Goal: Check status: Check status

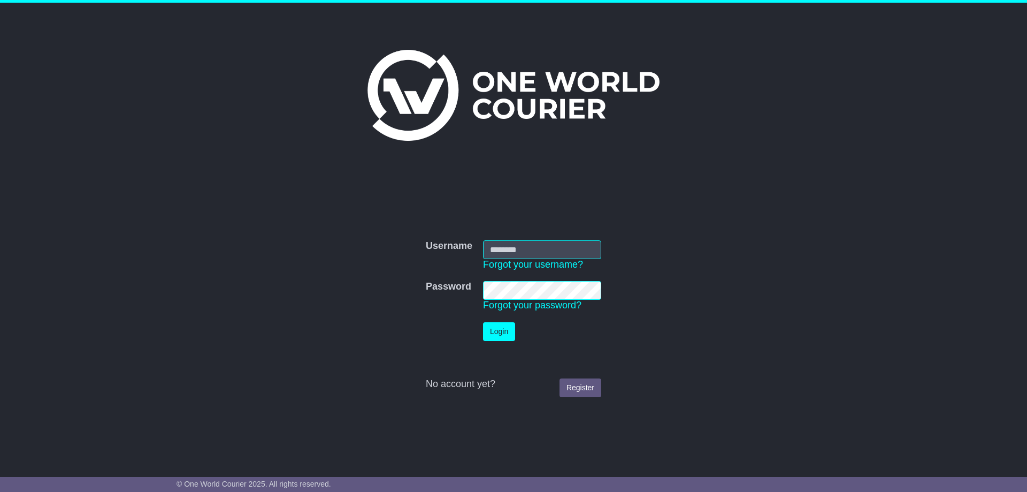
type input "**********"
click at [497, 331] on button "Login" at bounding box center [499, 331] width 32 height 19
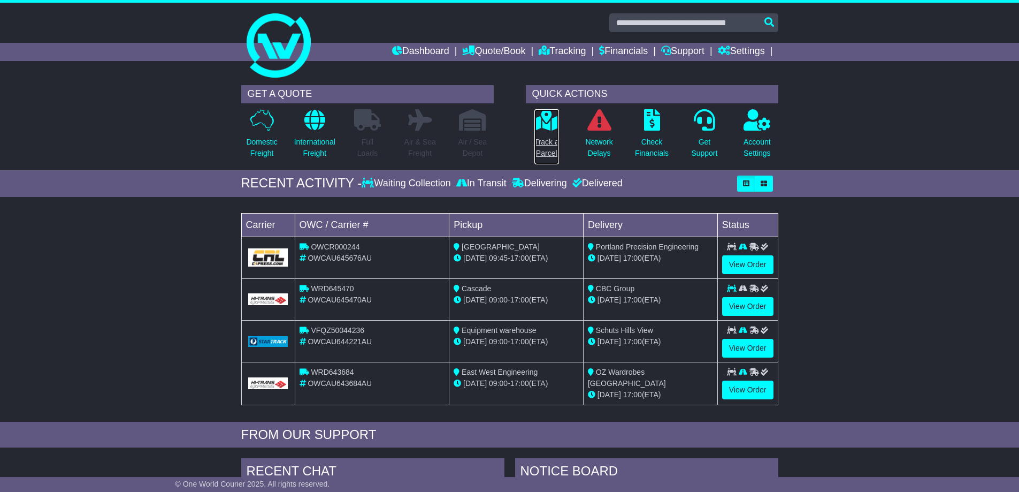
click at [544, 127] on icon at bounding box center [546, 119] width 24 height 21
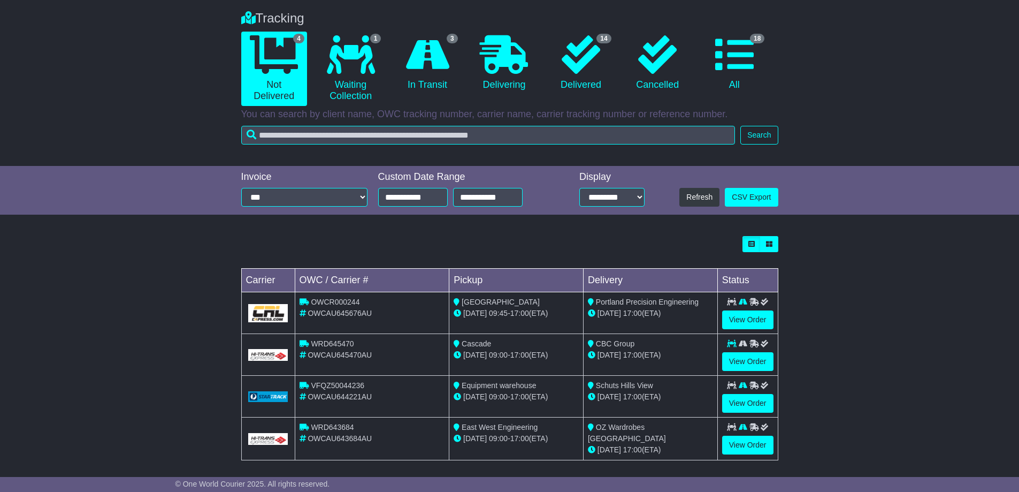
scroll to position [85, 0]
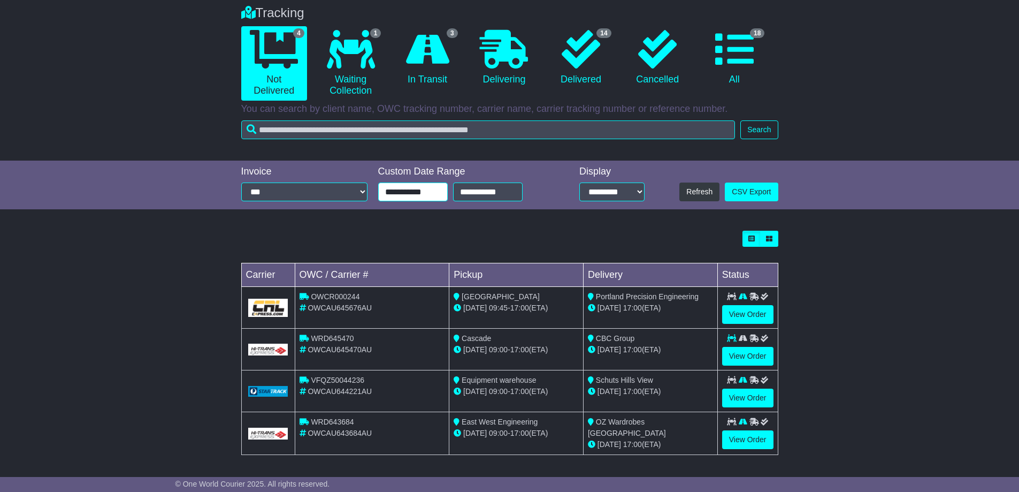
click at [412, 194] on input "**********" at bounding box center [413, 191] width 70 height 19
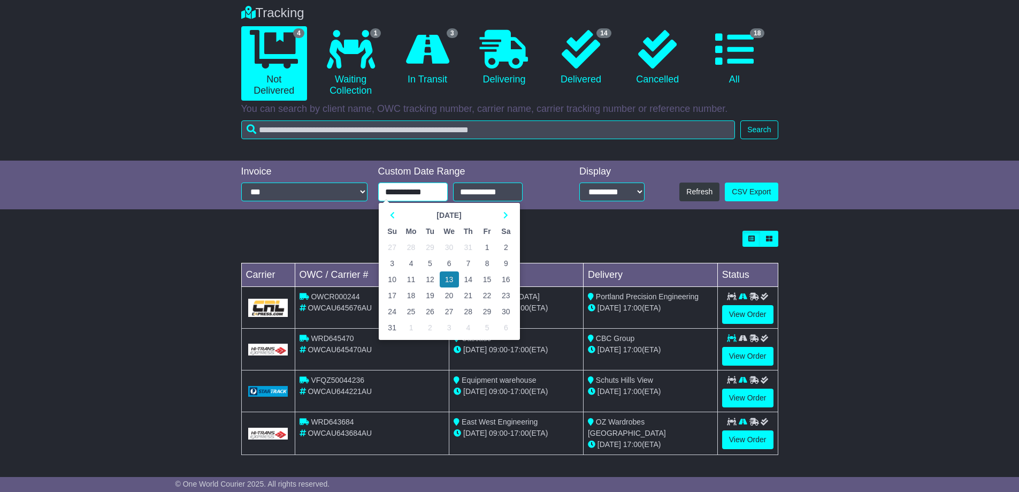
click at [390, 246] on td "27" at bounding box center [392, 247] width 19 height 16
type input "**********"
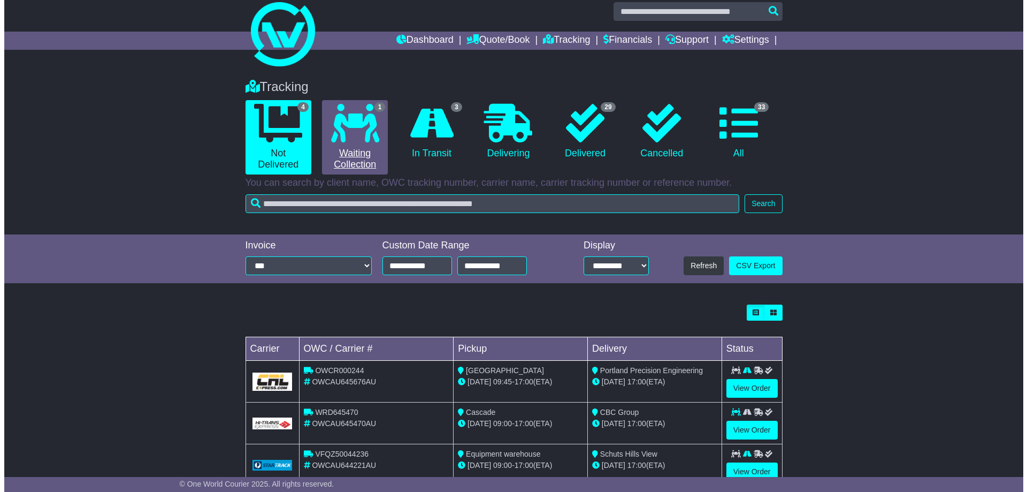
scroll to position [0, 0]
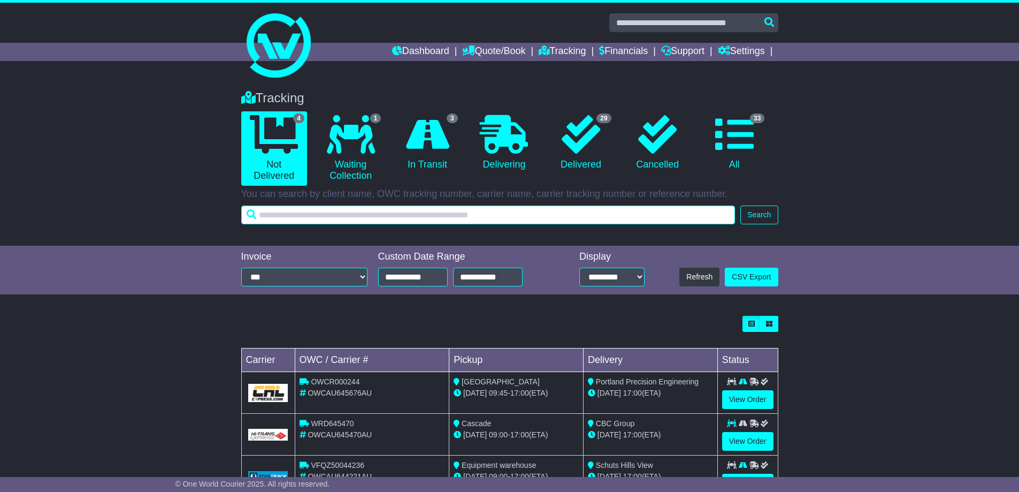
click at [548, 214] on input "text" at bounding box center [488, 214] width 494 height 19
type input "**********"
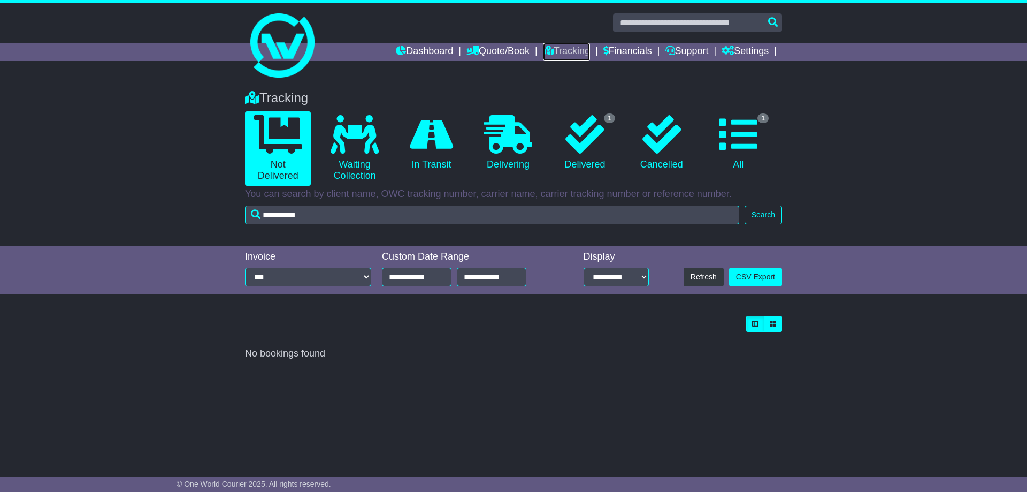
click at [565, 51] on link "Tracking" at bounding box center [566, 52] width 47 height 18
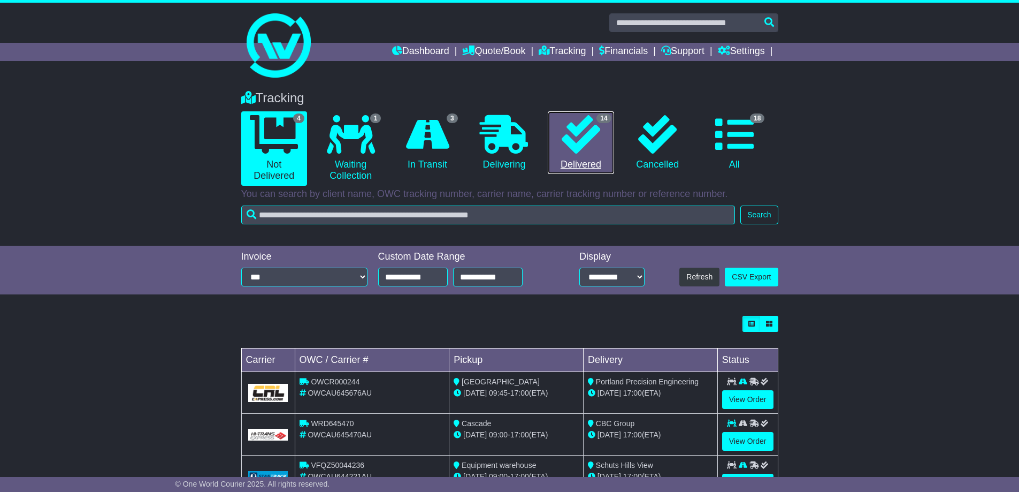
click at [569, 131] on icon at bounding box center [581, 134] width 39 height 39
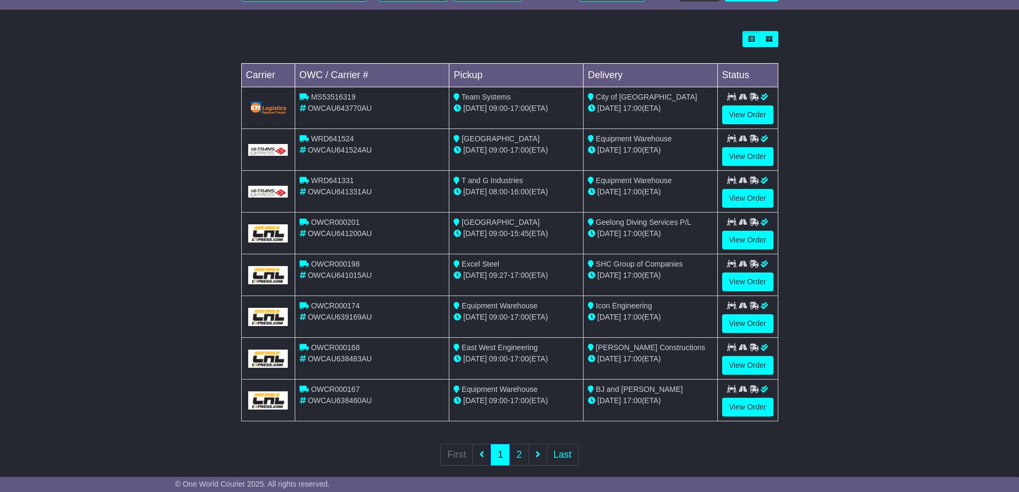
scroll to position [300, 0]
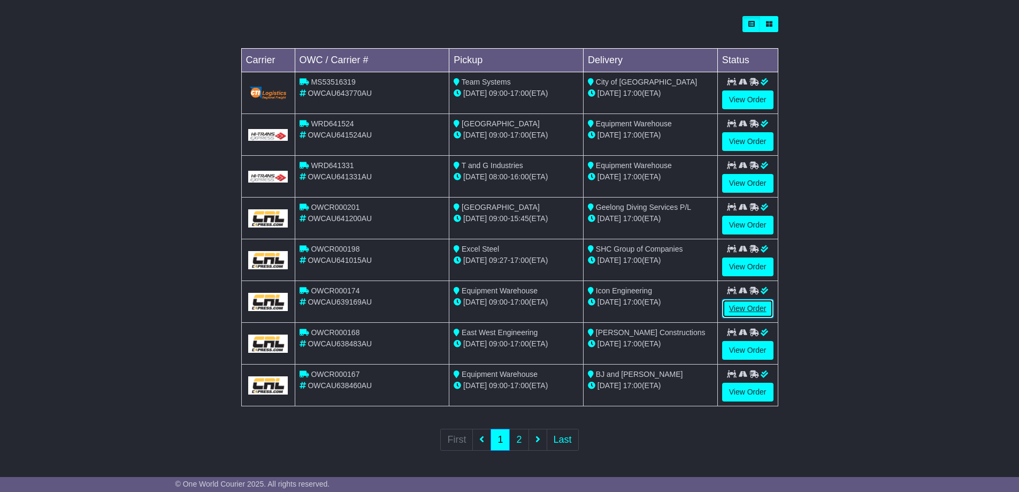
click at [741, 306] on link "View Order" at bounding box center [747, 308] width 51 height 19
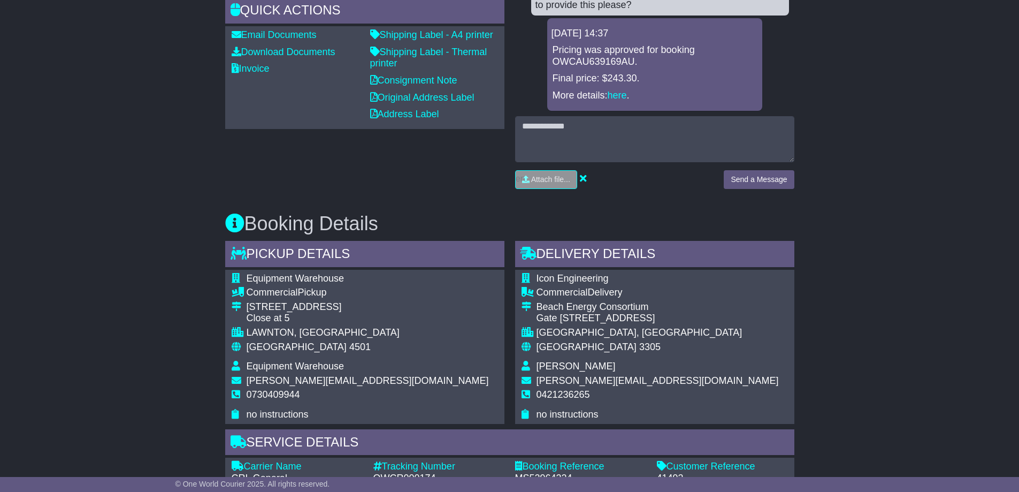
scroll to position [367, 0]
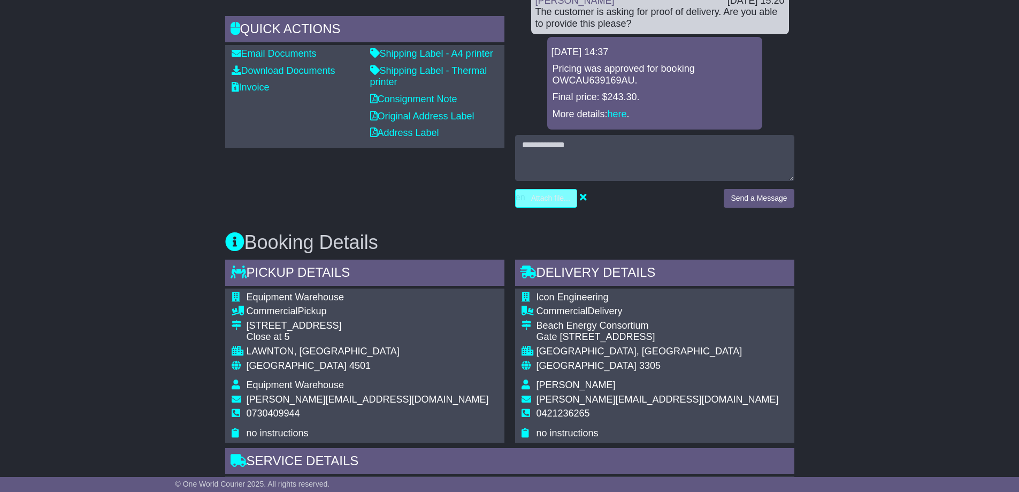
click at [564, 197] on input "file" at bounding box center [496, 198] width 162 height 18
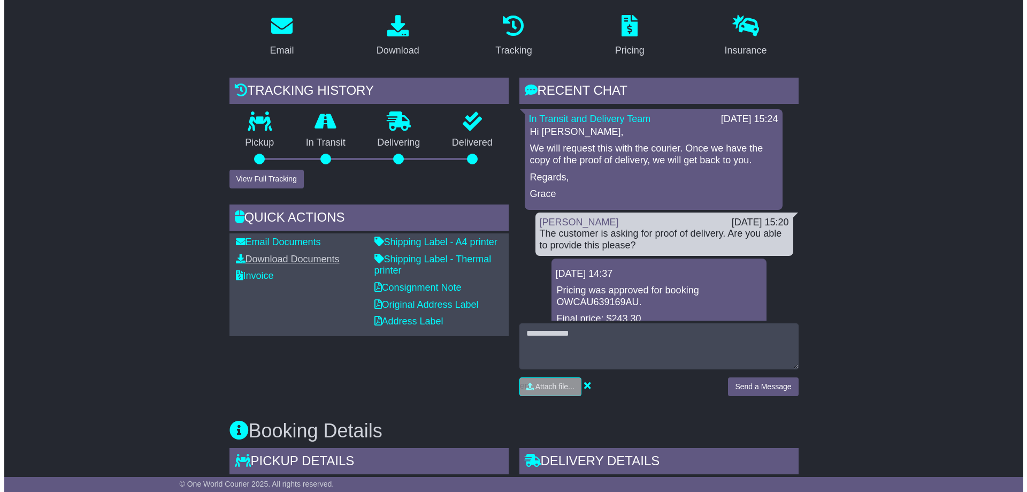
scroll to position [153, 0]
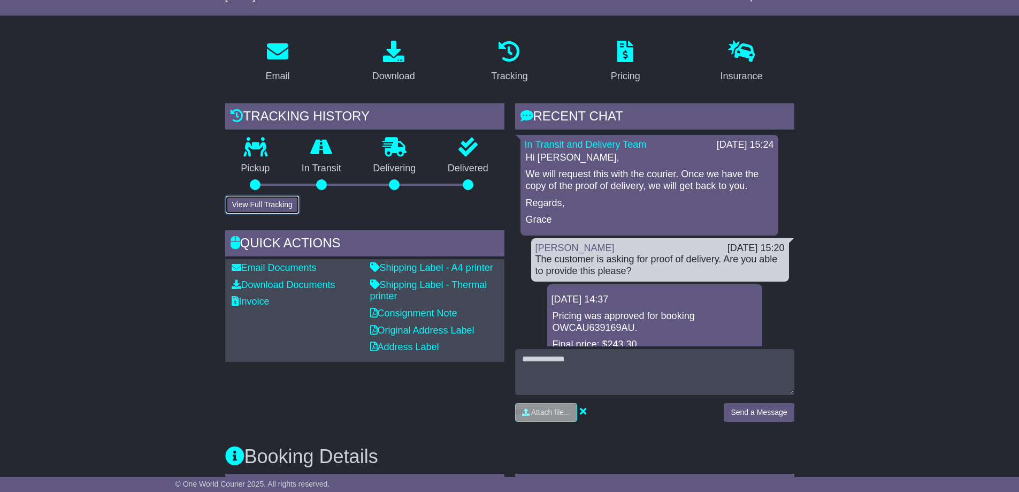
click at [273, 210] on button "View Full Tracking" at bounding box center [262, 204] width 74 height 19
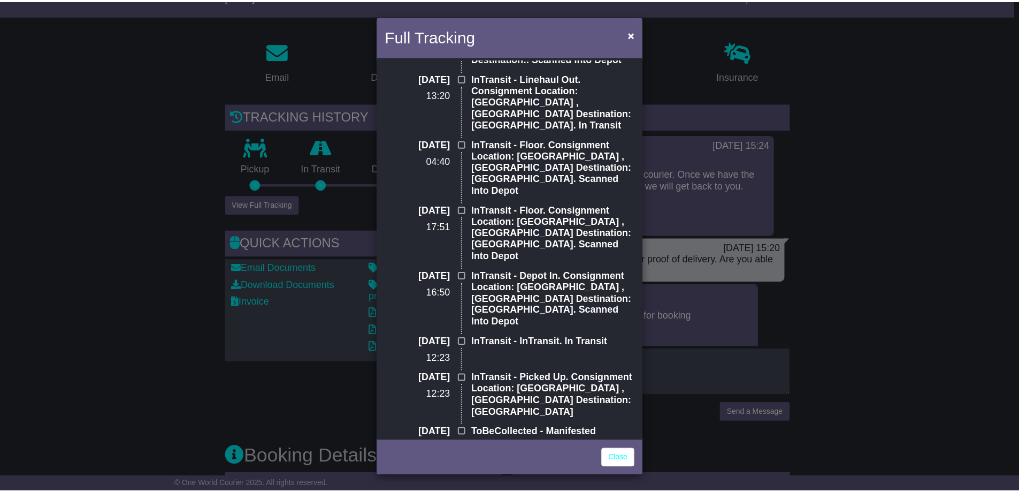
scroll to position [0, 0]
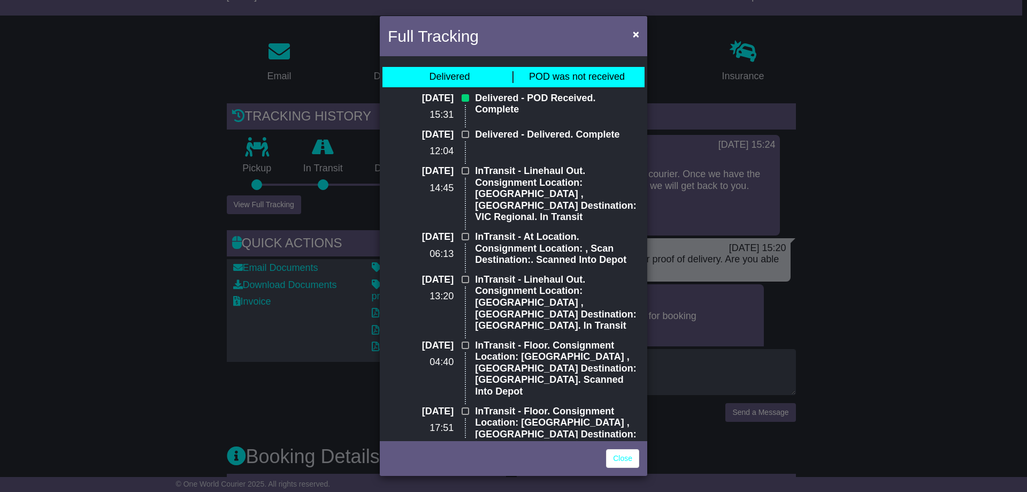
click at [904, 102] on div "Full Tracking × Delivered POD was not received 02 Sep 2025 15:31 Delivered - PO…" at bounding box center [513, 246] width 1027 height 492
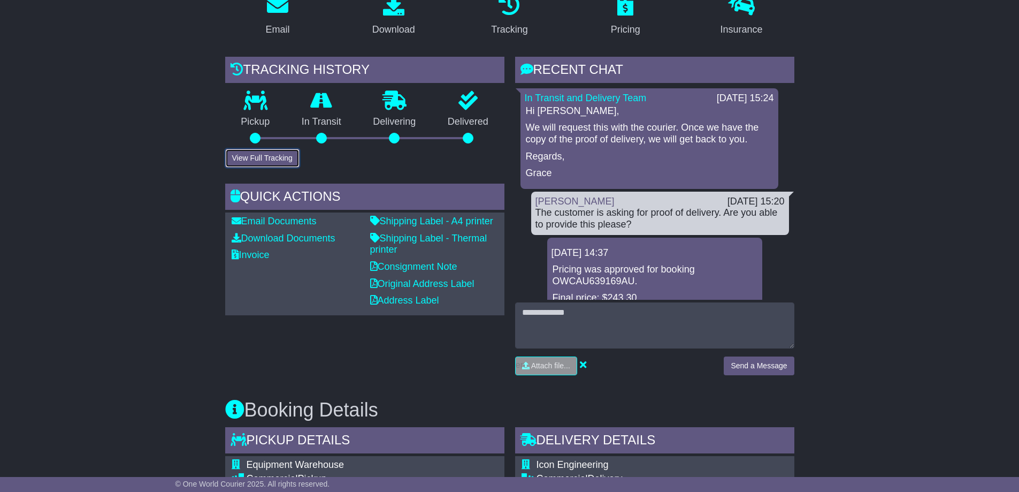
scroll to position [99, 0]
